Goal: Find specific page/section: Find specific page/section

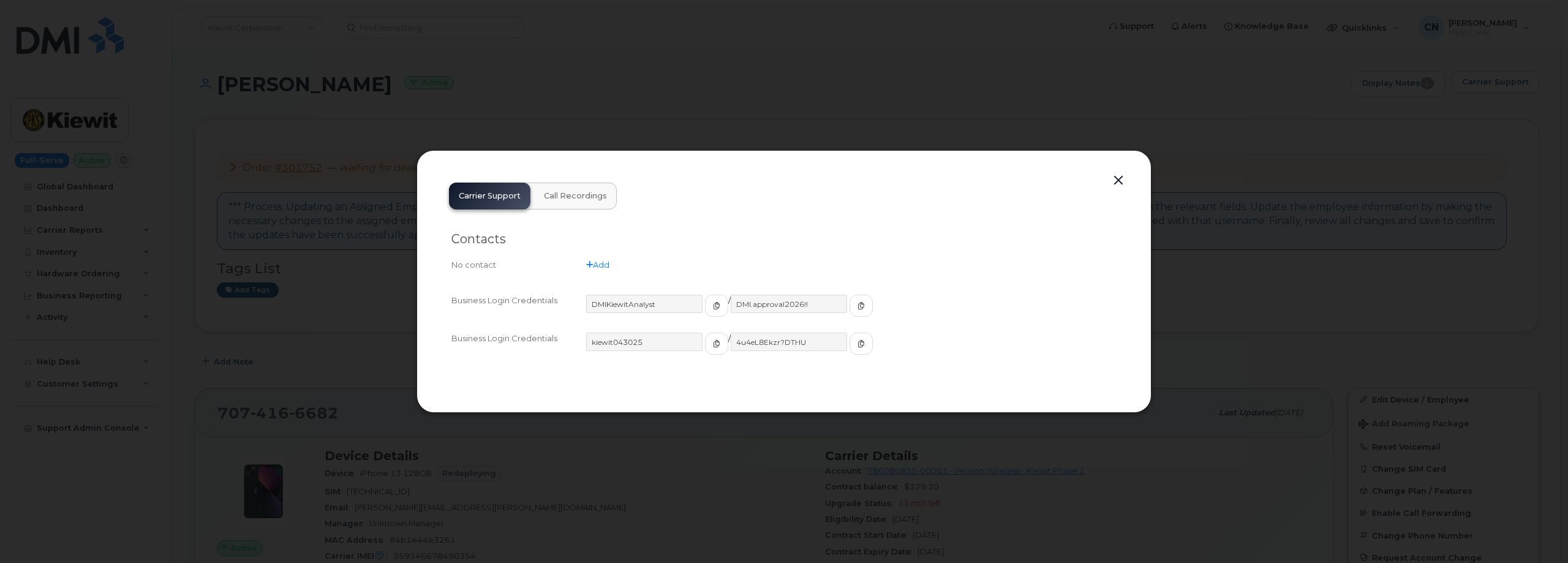
click at [1099, 166] on div "Carrier Support Call Recordings Contacts No contact Add Business Login Credenti…" at bounding box center [784, 282] width 735 height 263
click at [1115, 176] on button "button" at bounding box center [1119, 181] width 19 height 17
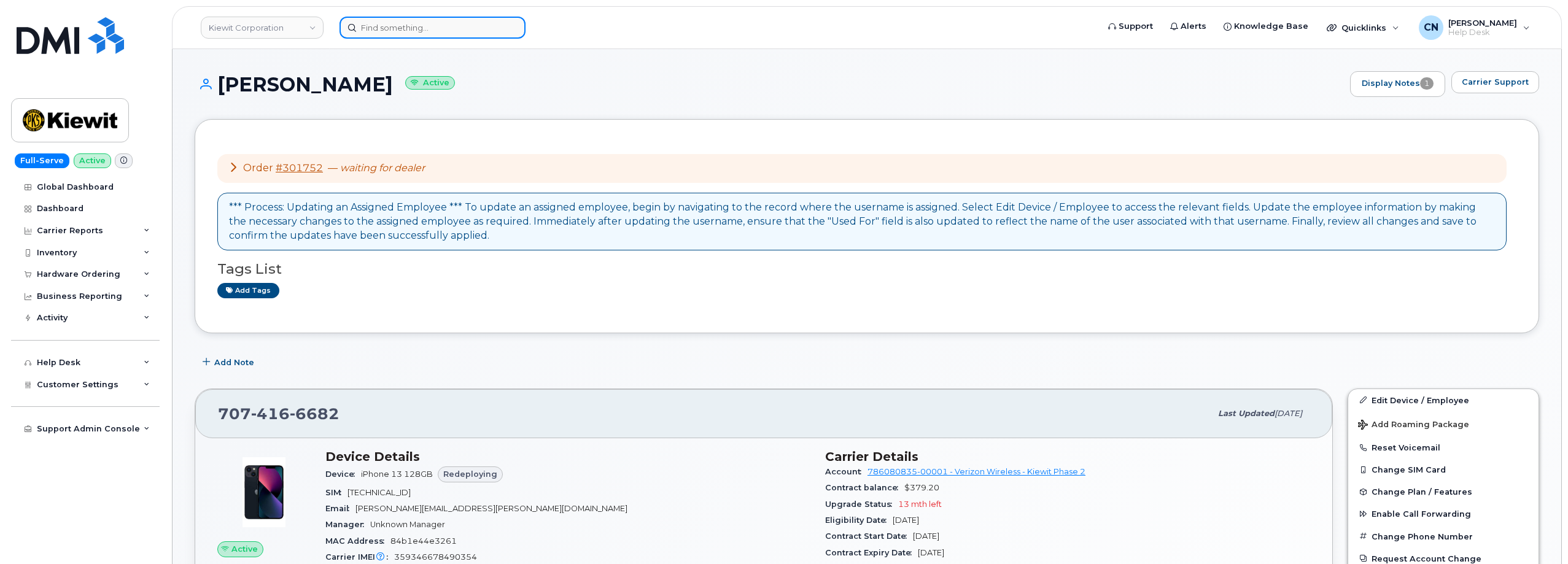
click at [394, 21] on input at bounding box center [432, 27] width 186 height 22
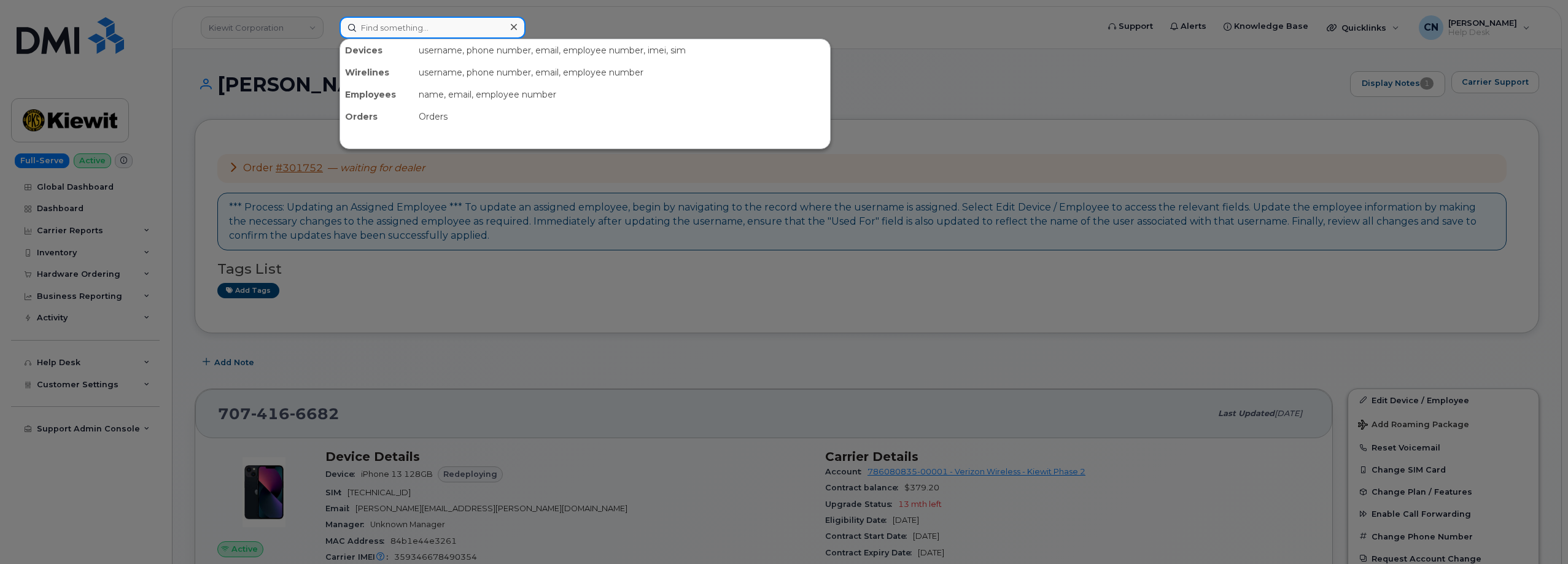
paste input "8054285283"
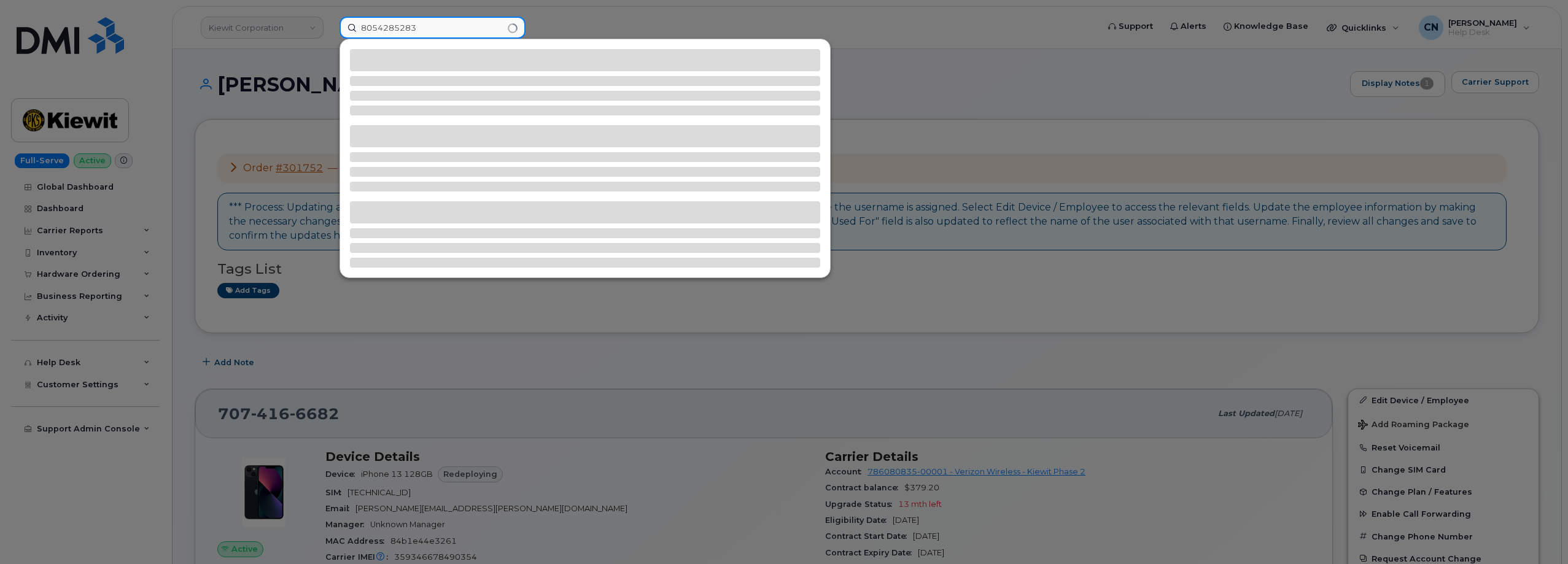
type input "8054285283"
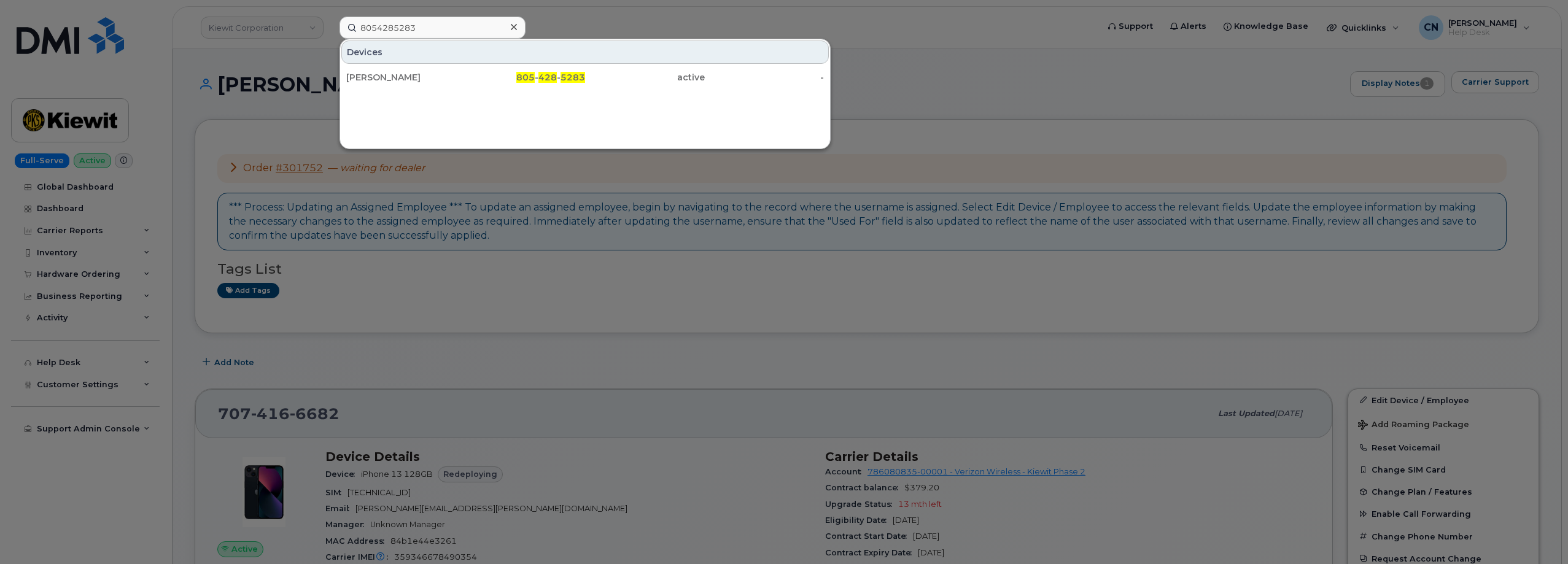
click at [408, 63] on div "Devices" at bounding box center [584, 52] width 488 height 23
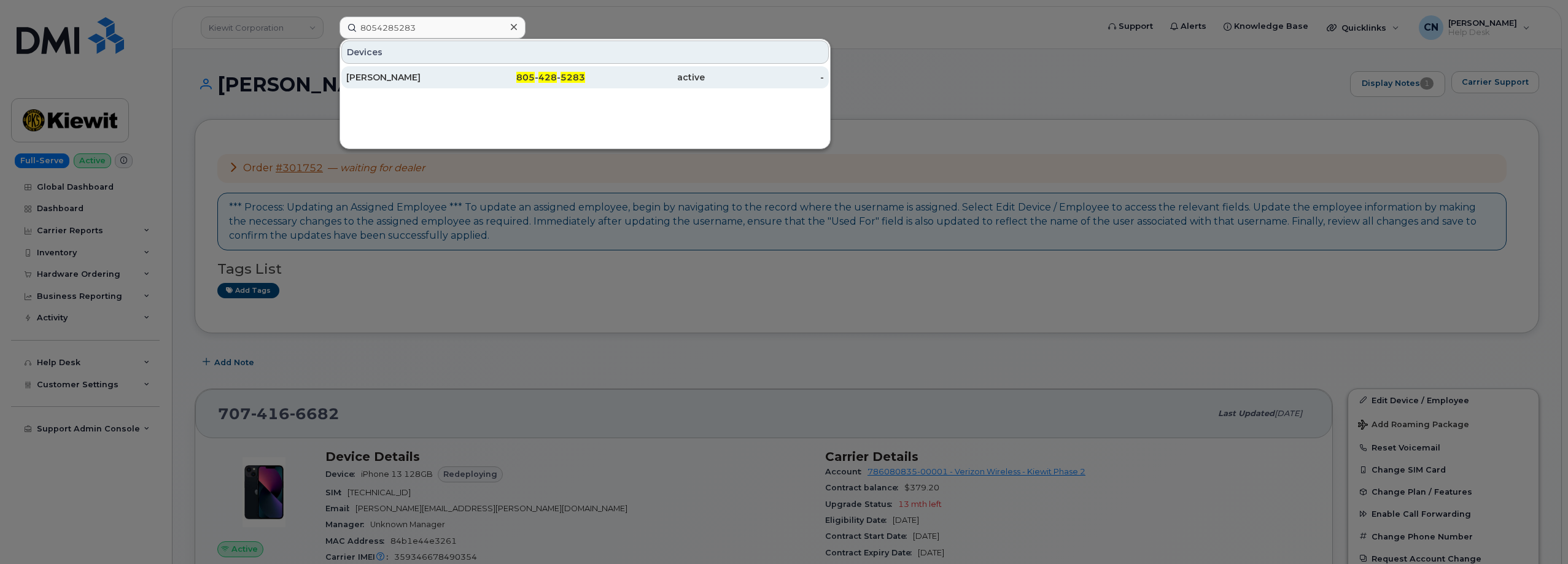
click at [408, 67] on div "[PERSON_NAME]" at bounding box center [406, 77] width 120 height 22
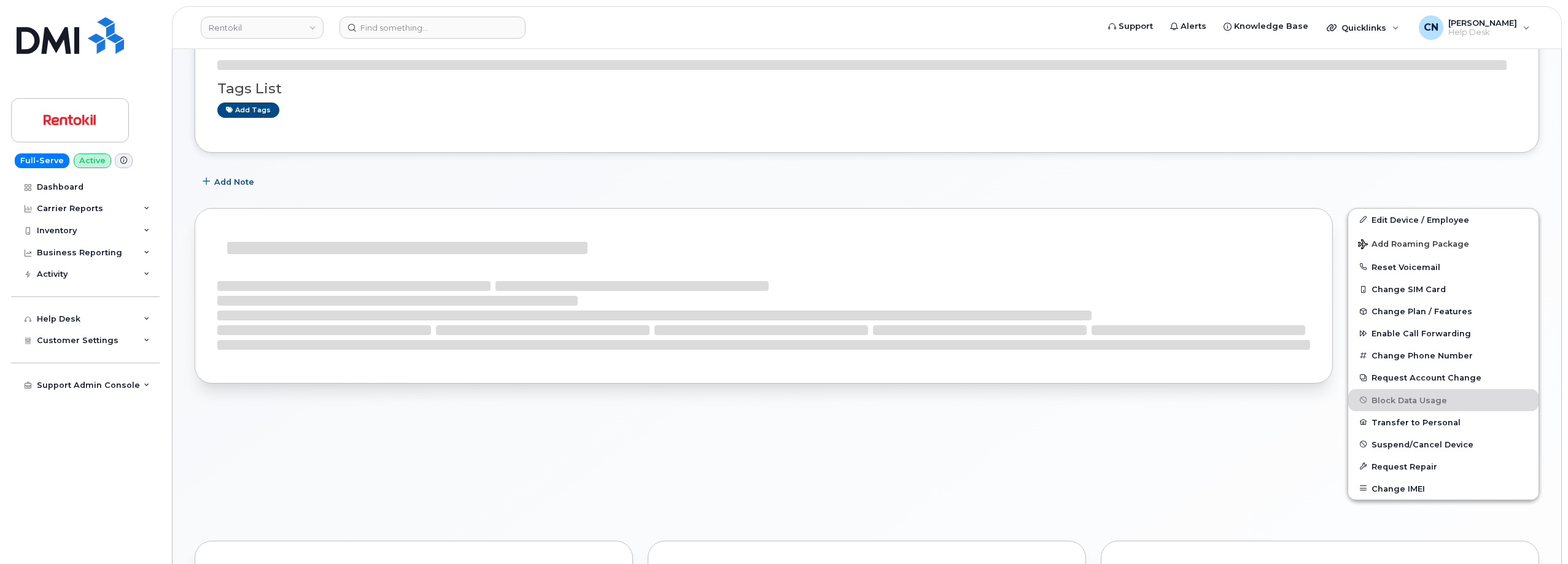
scroll to position [246, 0]
